Goal: Task Accomplishment & Management: Use online tool/utility

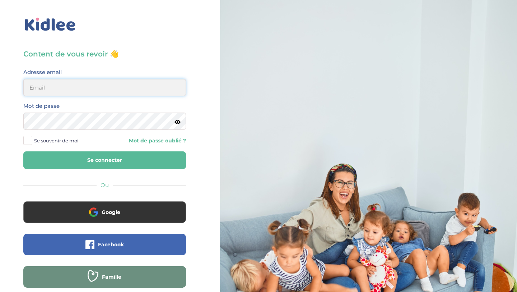
type input "aitoumeziane.consulting@gmail.com"
click at [118, 162] on button "Se connecter" at bounding box center [104, 160] width 163 height 18
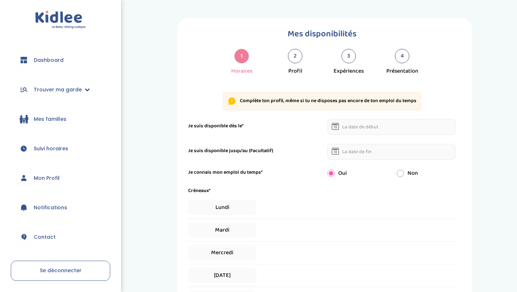
click at [71, 93] on span "Trouver ma garde" at bounding box center [58, 90] width 48 height 8
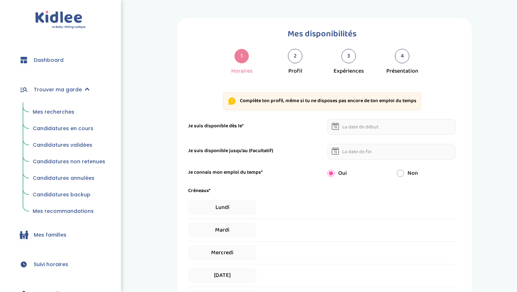
click at [79, 157] on link "Candidatures non retenues" at bounding box center [69, 162] width 83 height 14
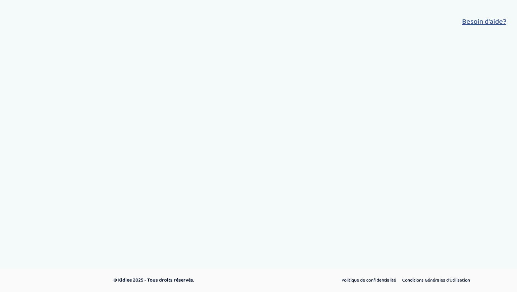
select select "declined"
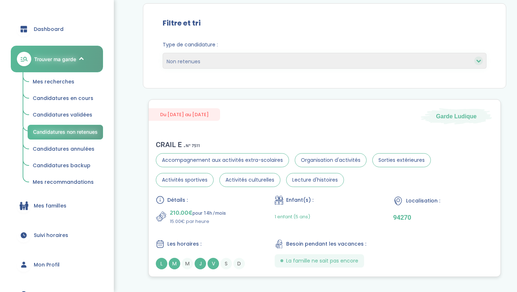
scroll to position [98, 0]
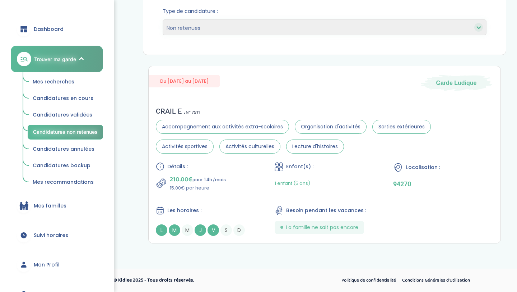
click at [84, 150] on span "Candidatures annulées" at bounding box center [64, 148] width 62 height 7
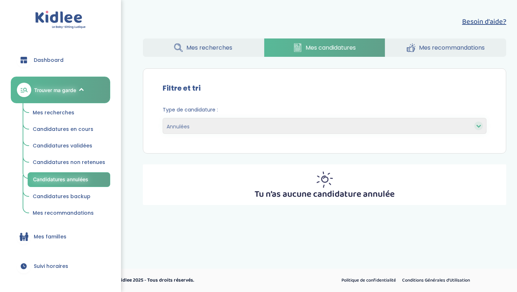
select select "canceled"
click at [76, 128] on span "Candidatures en cours" at bounding box center [63, 128] width 61 height 7
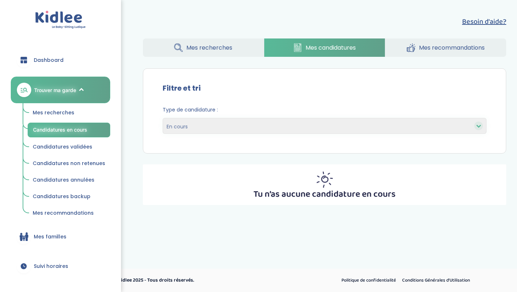
click at [64, 110] on span "Mes recherches" at bounding box center [54, 112] width 42 height 7
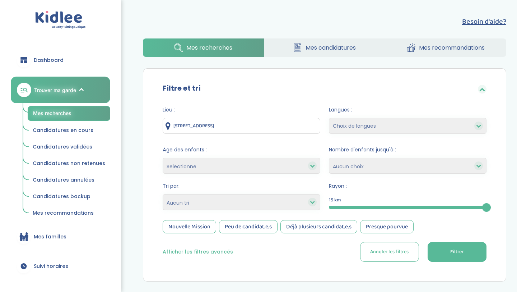
click at [319, 205] on select "Heures par semaine (croissant) Heures par semaine (décroissant) Date de démarra…" at bounding box center [242, 202] width 158 height 16
select select "hours_asc"
click at [163, 194] on select "Heures par semaine (croissant) Heures par semaine (décroissant) Date de démarra…" at bounding box center [242, 202] width 158 height 16
click at [457, 246] on button "Filtrer" at bounding box center [457, 252] width 59 height 20
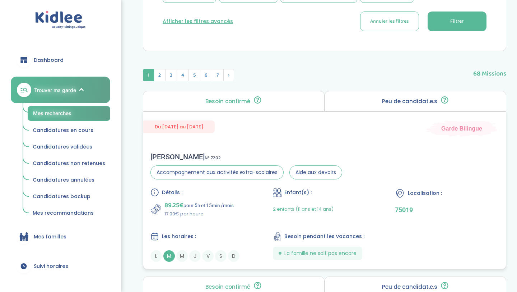
scroll to position [231, 0]
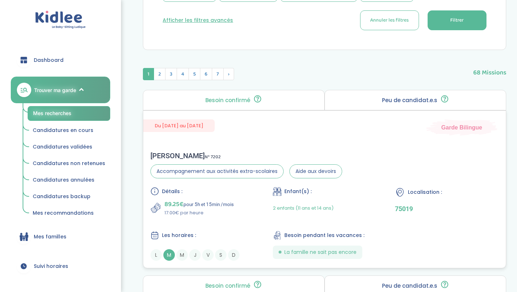
click at [374, 223] on div "Détails : 89.25€ pour 5h et 15min /mois 17.00€ par heure Enfant(s) : 2 enfants …" at bounding box center [324, 224] width 348 height 74
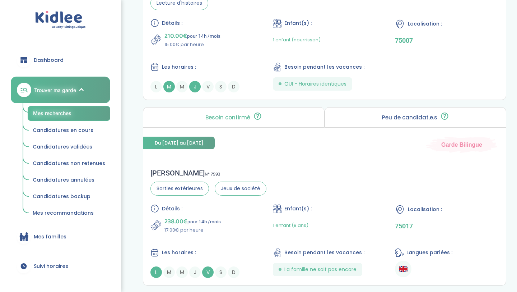
scroll to position [1153, 0]
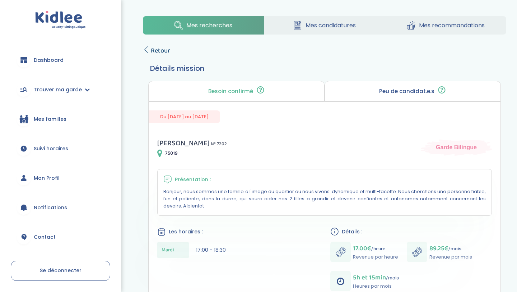
click at [155, 55] on span "Retour" at bounding box center [160, 51] width 19 height 10
